Goal: Entertainment & Leisure: Consume media (video, audio)

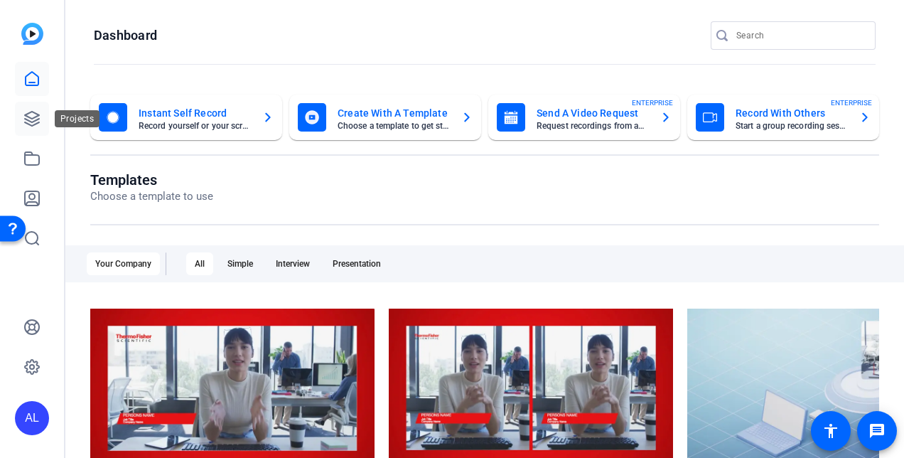
click at [21, 120] on link at bounding box center [32, 119] width 34 height 34
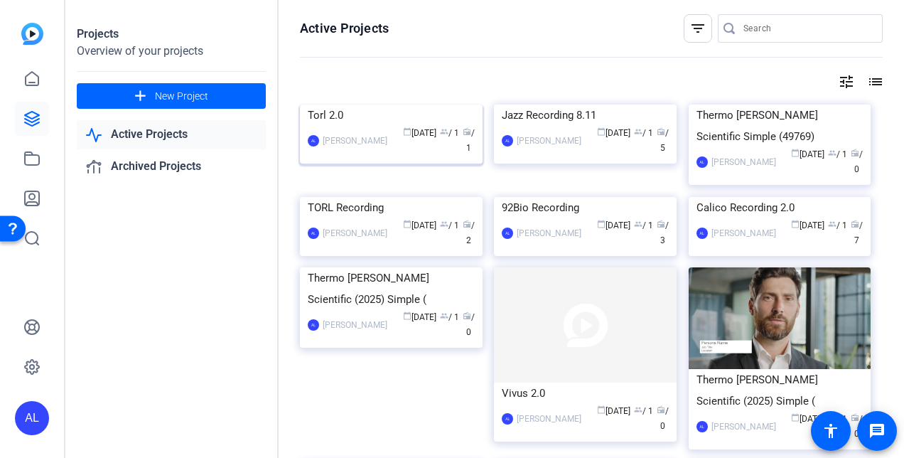
click at [392, 104] on img at bounding box center [391, 104] width 183 height 0
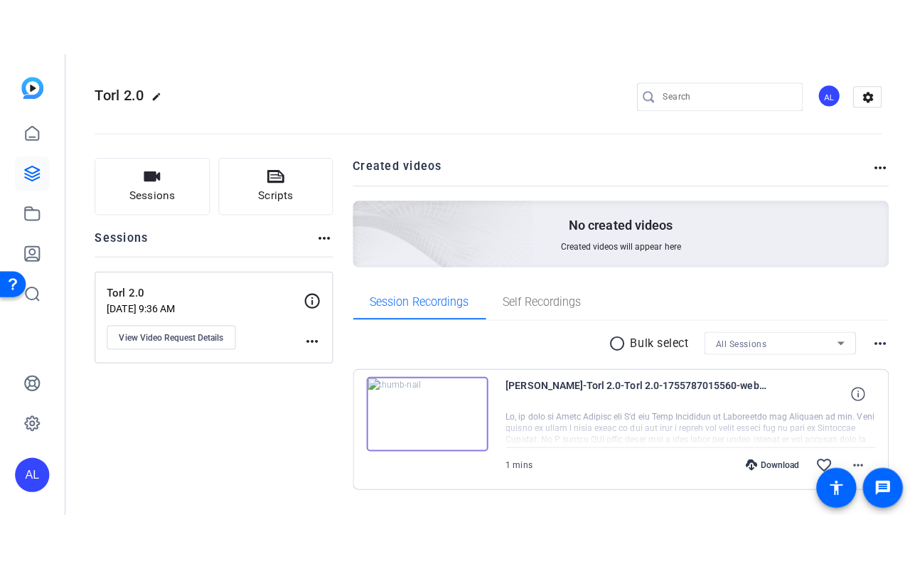
scroll to position [37, 0]
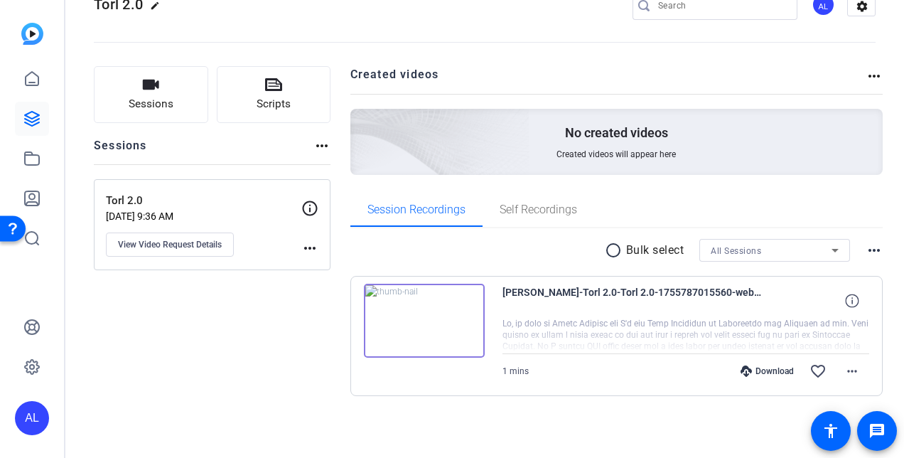
click at [426, 341] on img at bounding box center [424, 321] width 121 height 74
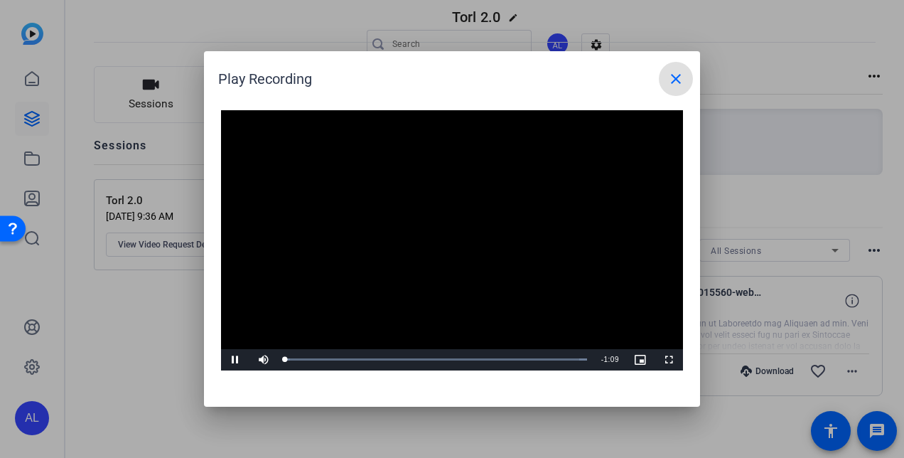
click at [427, 256] on video "Video Player" at bounding box center [452, 240] width 462 height 260
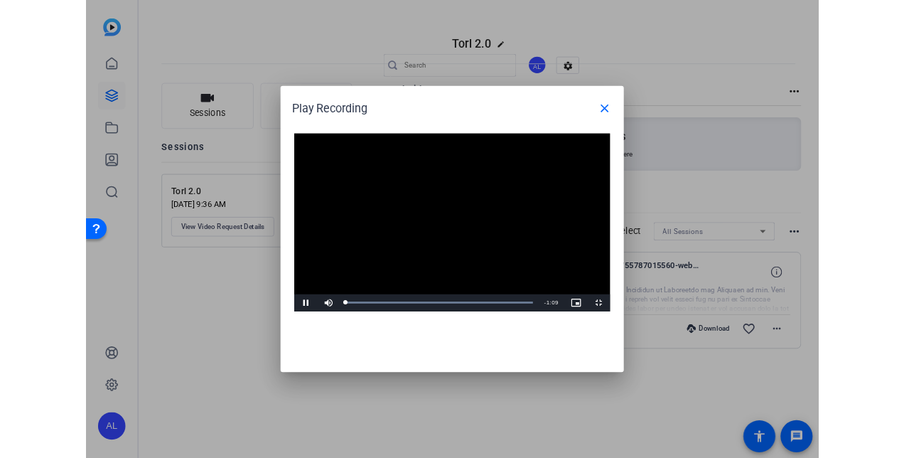
scroll to position [0, 0]
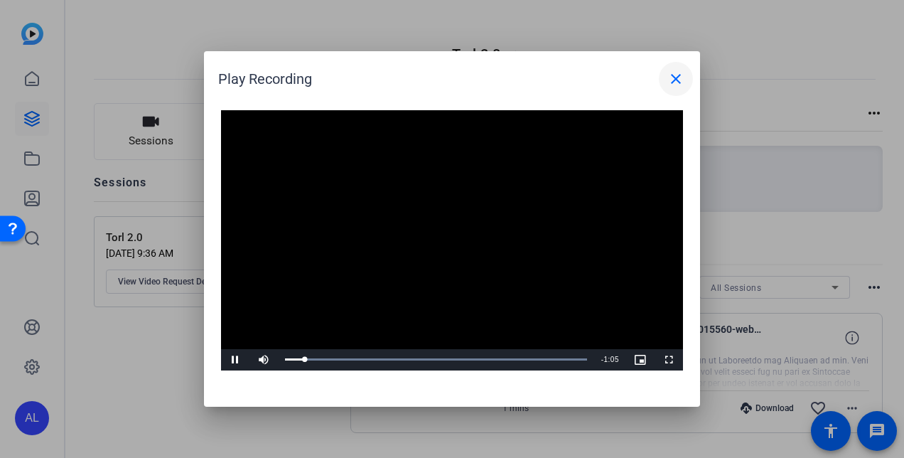
click at [669, 81] on mat-icon "close" at bounding box center [675, 78] width 17 height 17
